Goal: Task Accomplishment & Management: Complete application form

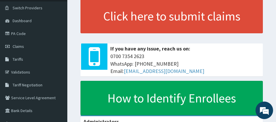
scroll to position [53, 0]
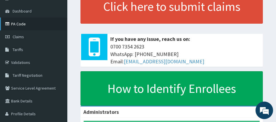
click at [15, 27] on link "PA Code" at bounding box center [33, 24] width 67 height 13
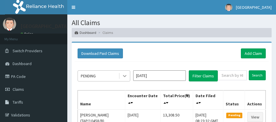
scroll to position [44, 0]
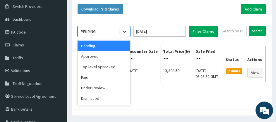
click at [127, 32] on icon at bounding box center [125, 32] width 6 height 6
click at [110, 59] on div "Approved" at bounding box center [103, 56] width 53 height 11
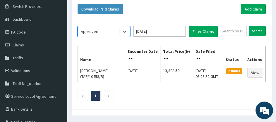
scroll to position [30, 0]
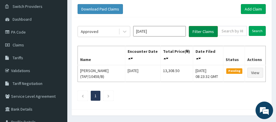
click at [189, 35] on button "Filter Claims" at bounding box center [202, 31] width 29 height 11
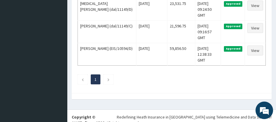
scroll to position [234, 0]
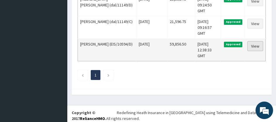
click at [254, 46] on link "View" at bounding box center [255, 46] width 16 height 10
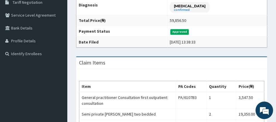
scroll to position [126, 0]
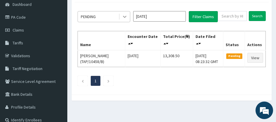
scroll to position [30, 0]
click at [122, 15] on icon at bounding box center [125, 17] width 6 height 6
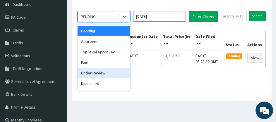
click at [107, 72] on div "Under Review" at bounding box center [103, 73] width 53 height 11
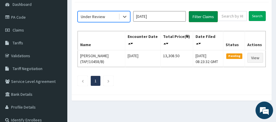
click at [207, 16] on button "Filter Claims" at bounding box center [202, 16] width 29 height 11
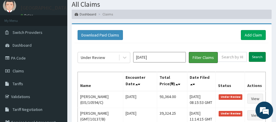
scroll to position [0, 0]
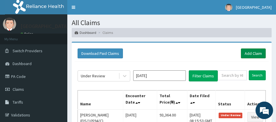
click at [252, 56] on link "Add Claim" at bounding box center [252, 54] width 25 height 10
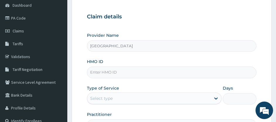
type input "[GEOGRAPHIC_DATA]"
type input "TAP/10458/B"
click at [127, 97] on div "Select type" at bounding box center [148, 98] width 123 height 9
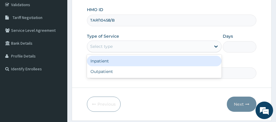
scroll to position [111, 0]
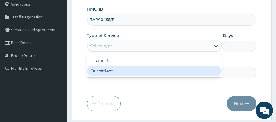
click at [121, 71] on div "Outpatient" at bounding box center [154, 71] width 134 height 11
type input "1"
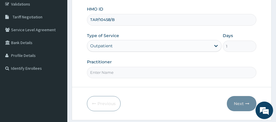
click at [167, 73] on input "Practitioner" at bounding box center [171, 72] width 169 height 11
type input "[PERSON_NAME]"
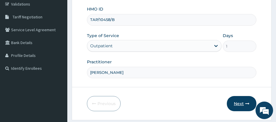
click at [236, 103] on button "Next" at bounding box center [241, 103] width 30 height 15
